Goal: Task Accomplishment & Management: Use online tool/utility

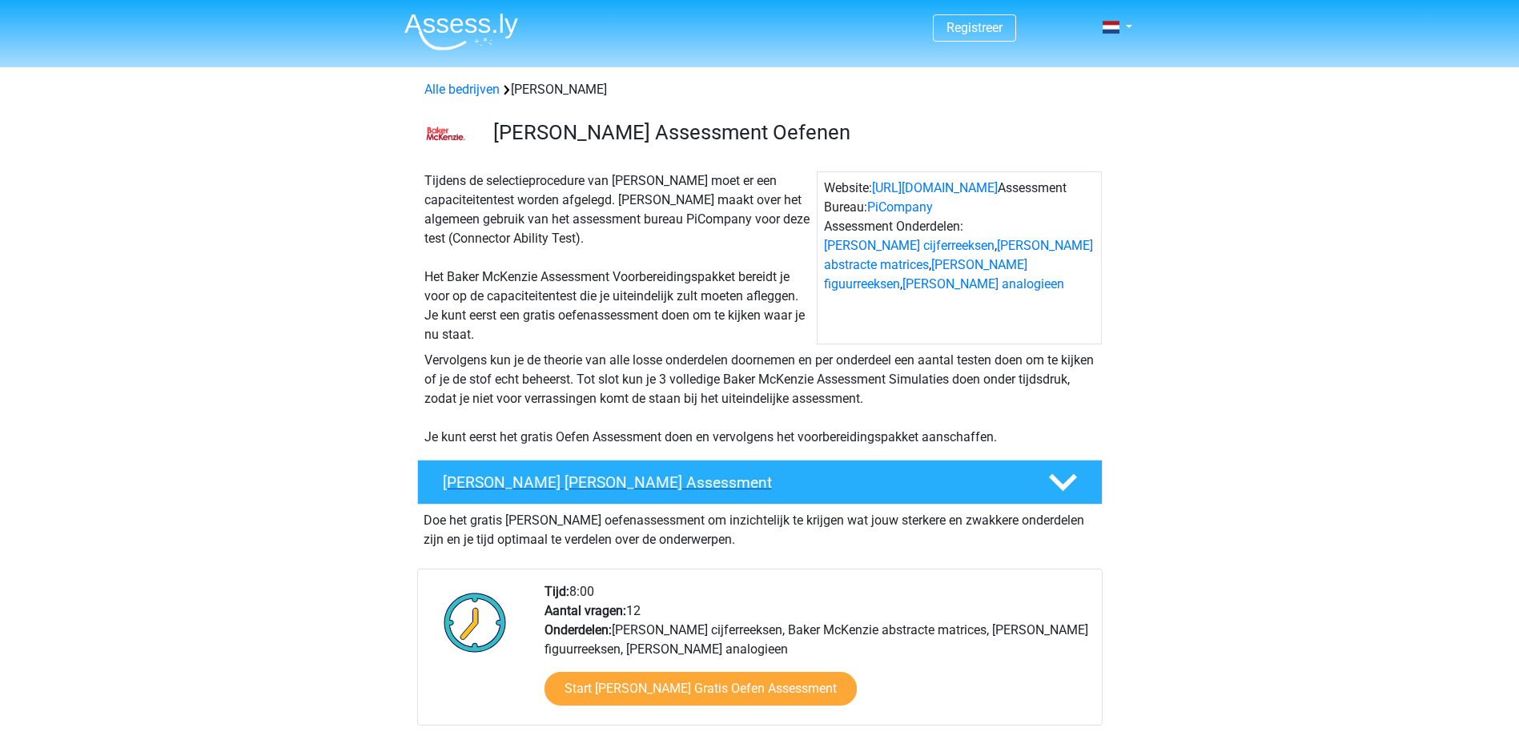
scroll to position [80, 0]
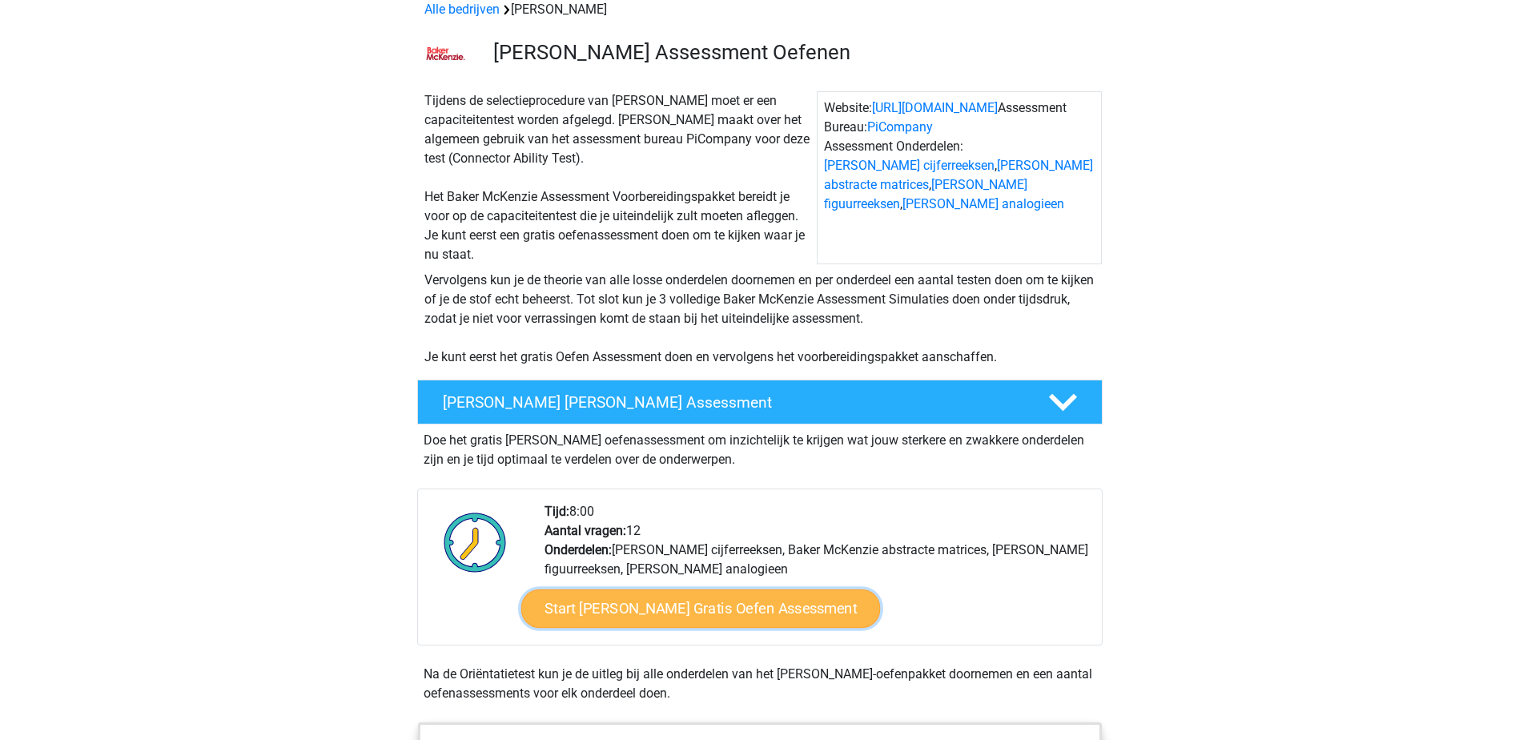
click at [658, 603] on link "Start Baker McKenzie Gratis Oefen Assessment" at bounding box center [699, 608] width 359 height 38
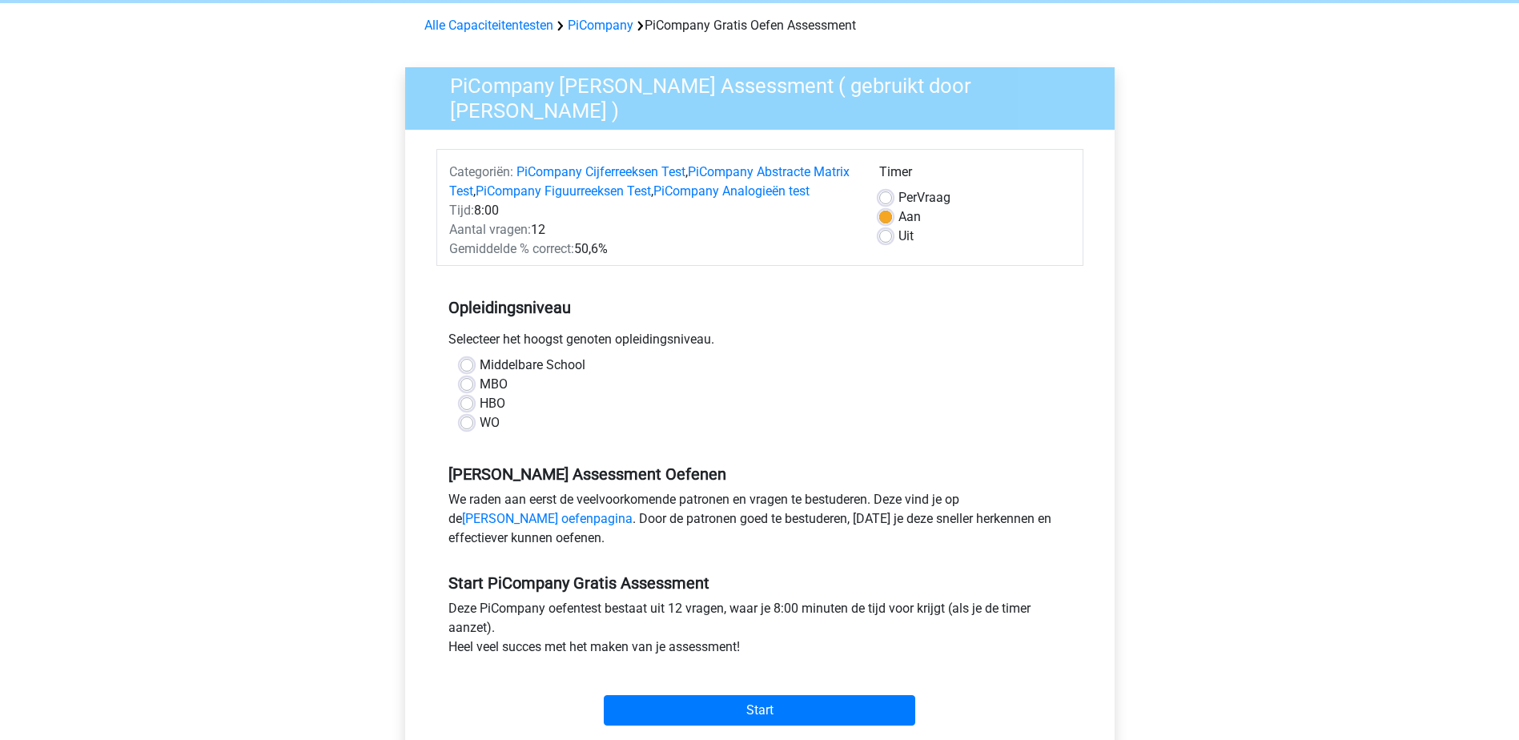
scroll to position [80, 0]
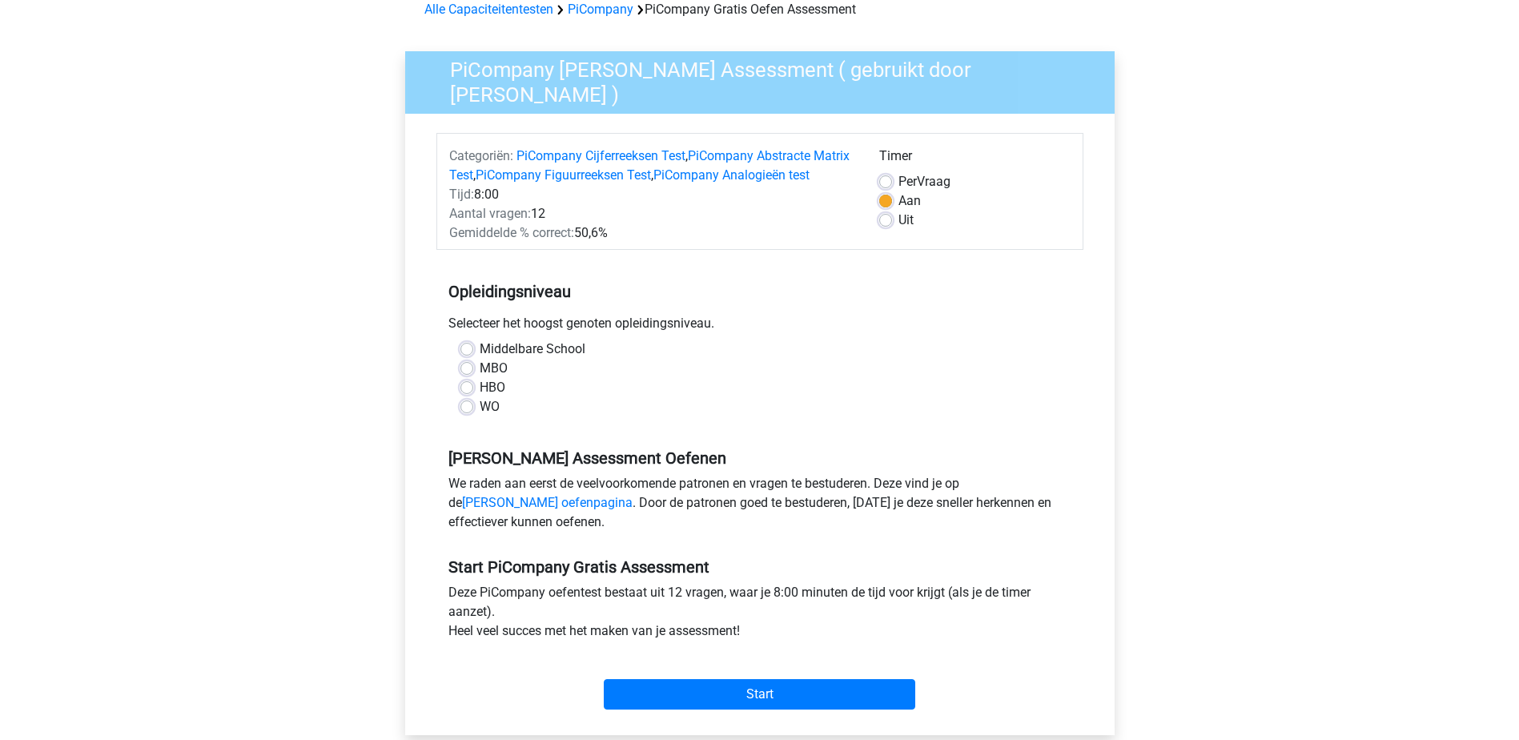
click at [480, 416] on label "WO" at bounding box center [490, 406] width 20 height 19
click at [473, 413] on input "WO" at bounding box center [466, 405] width 13 height 16
radio input "true"
click at [738, 709] on input "Start" at bounding box center [759, 694] width 311 height 30
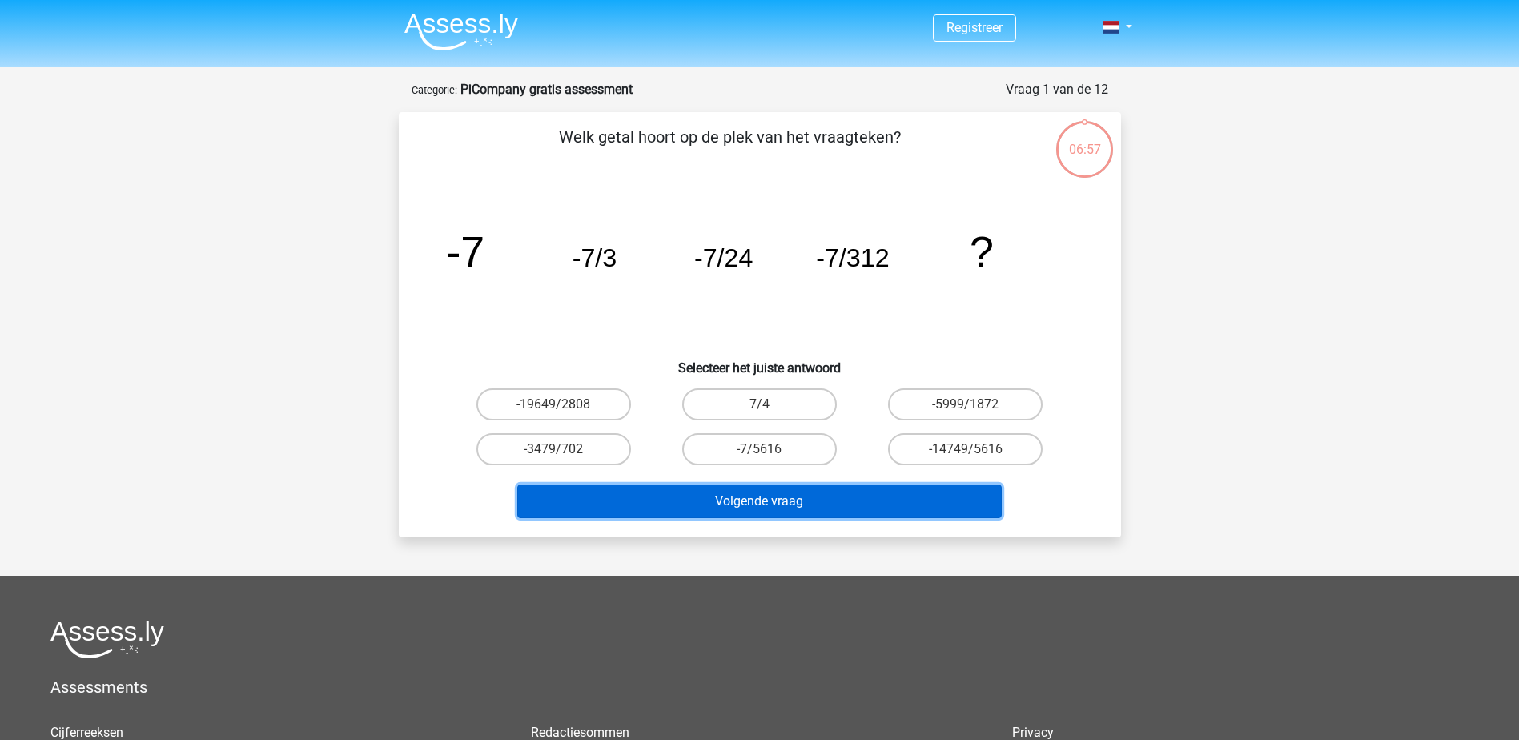
click at [889, 494] on button "Volgende vraag" at bounding box center [759, 501] width 484 height 34
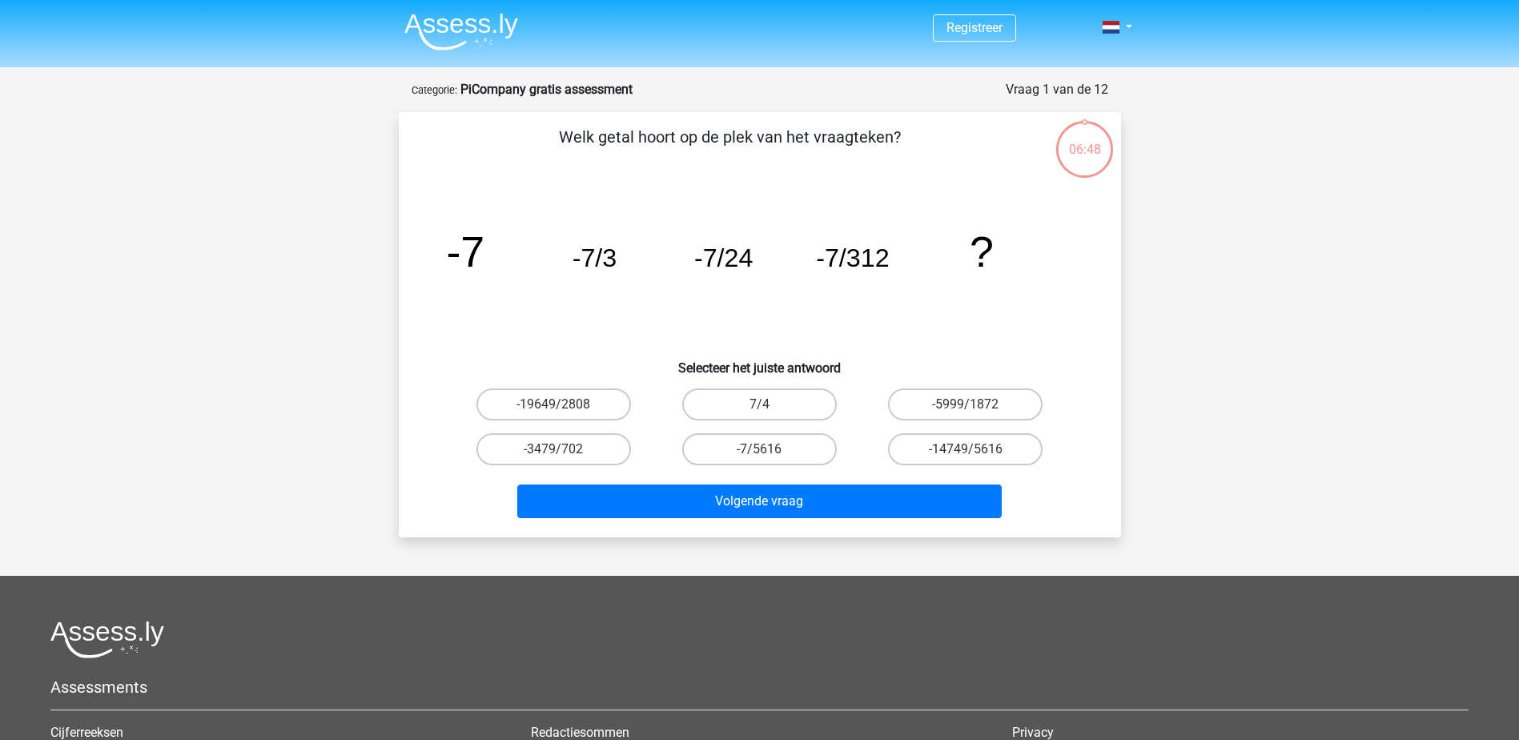
click at [631, 331] on icon "image/svg+xml -7 -7/3 -7/24 -7/312 ?" at bounding box center [759, 267] width 645 height 162
click at [756, 451] on label "-7/5616" at bounding box center [759, 449] width 155 height 32
click at [759, 451] on input "-7/5616" at bounding box center [764, 454] width 10 height 10
radio input "true"
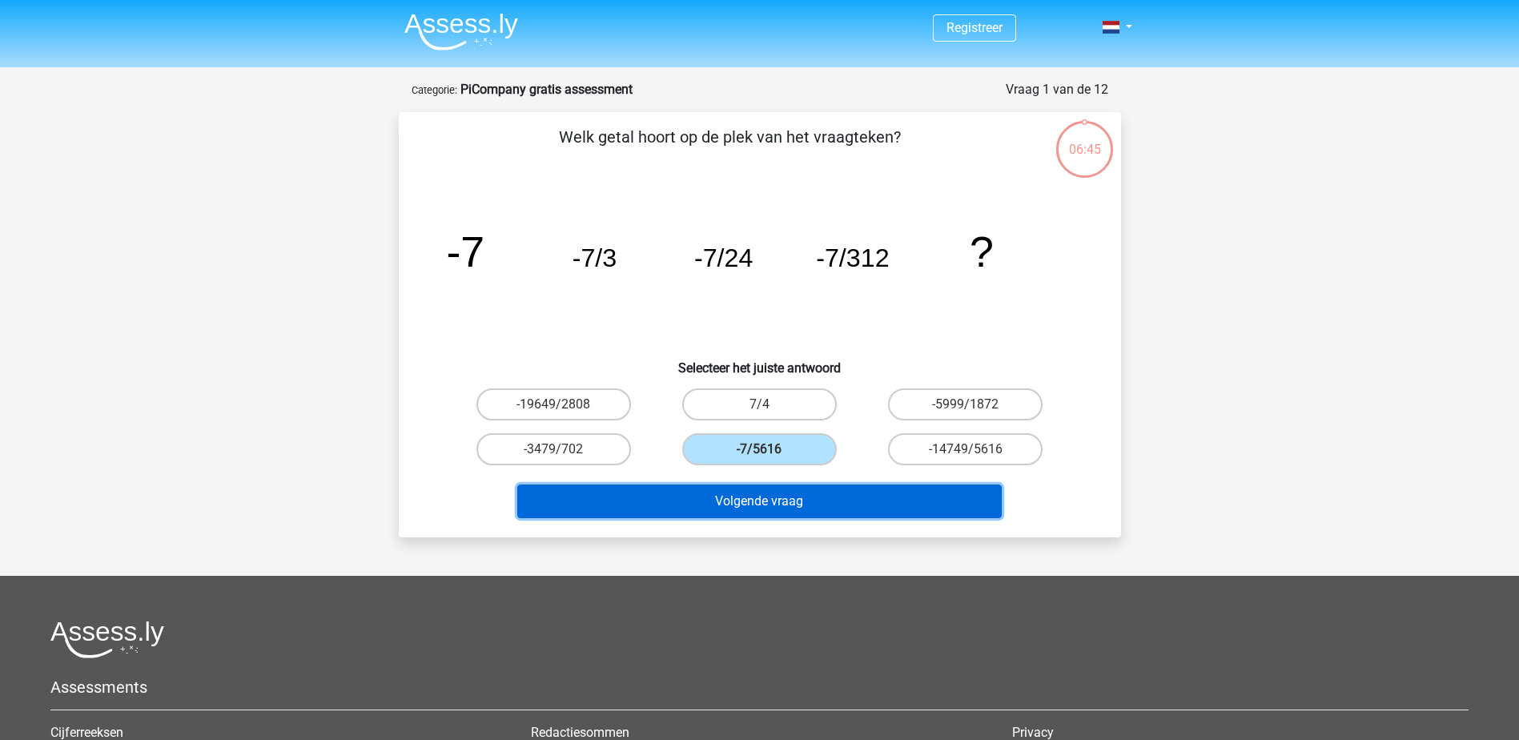
click at [795, 498] on button "Volgende vraag" at bounding box center [759, 501] width 484 height 34
